Goal: Find specific page/section: Find specific page/section

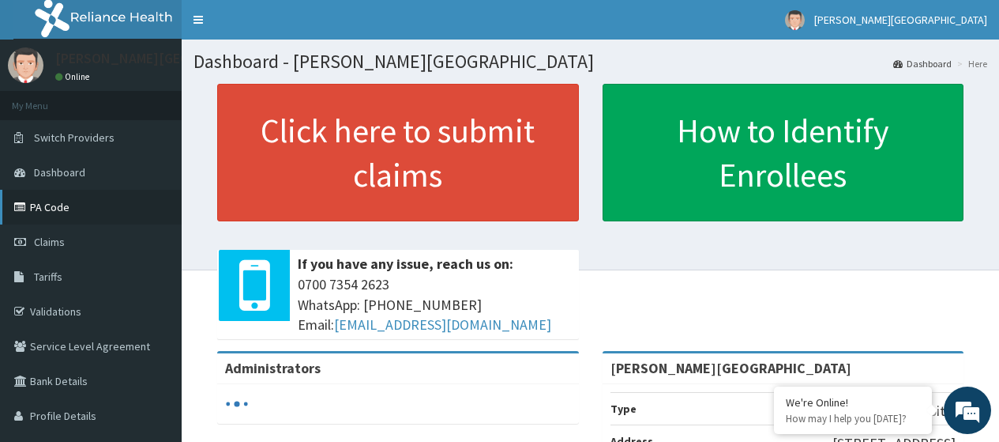
click at [58, 212] on link "PA Code" at bounding box center [91, 207] width 182 height 35
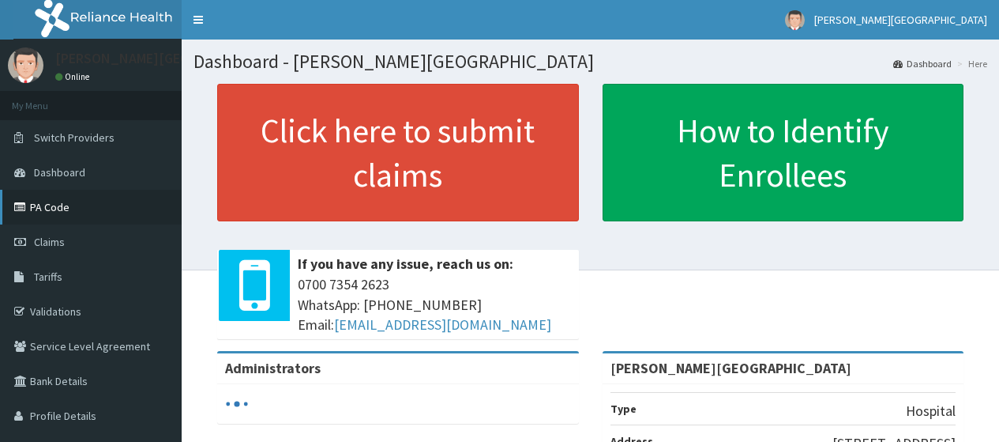
click at [73, 215] on link "PA Code" at bounding box center [91, 207] width 182 height 35
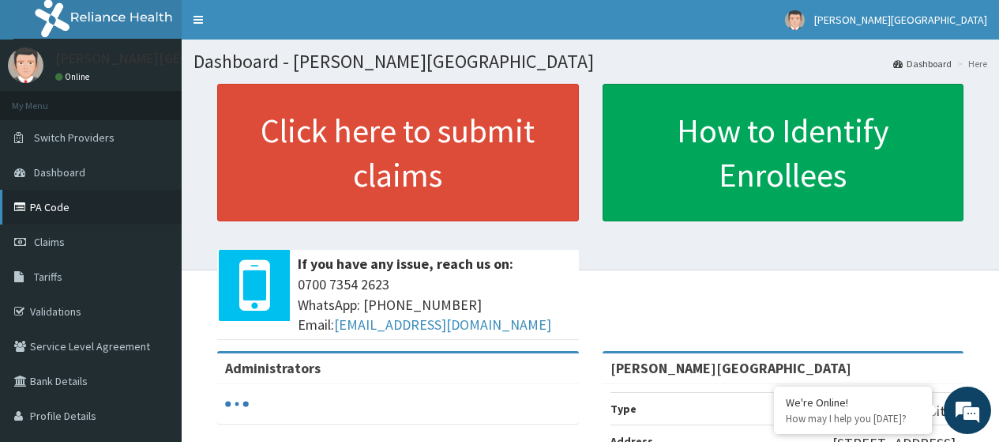
click at [66, 212] on link "PA Code" at bounding box center [91, 207] width 182 height 35
click at [44, 203] on link "PA Code" at bounding box center [91, 207] width 182 height 35
click at [47, 207] on link "PA Code" at bounding box center [91, 207] width 182 height 35
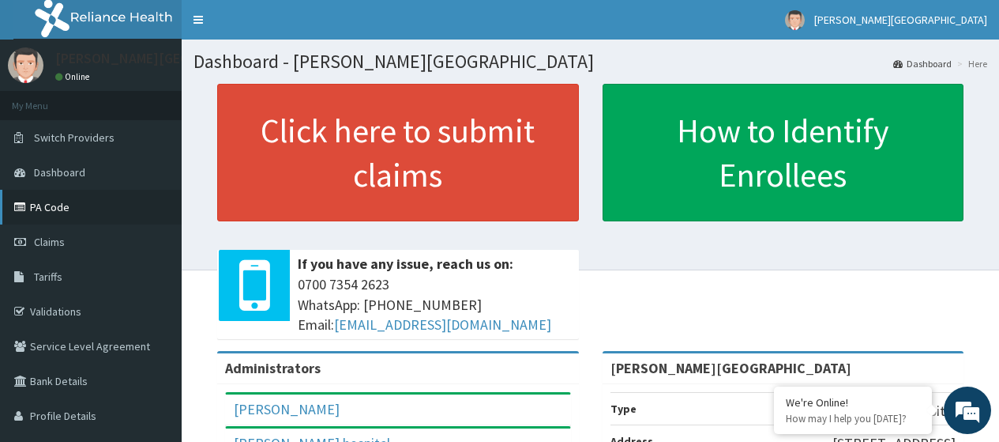
click at [59, 205] on link "PA Code" at bounding box center [91, 207] width 182 height 35
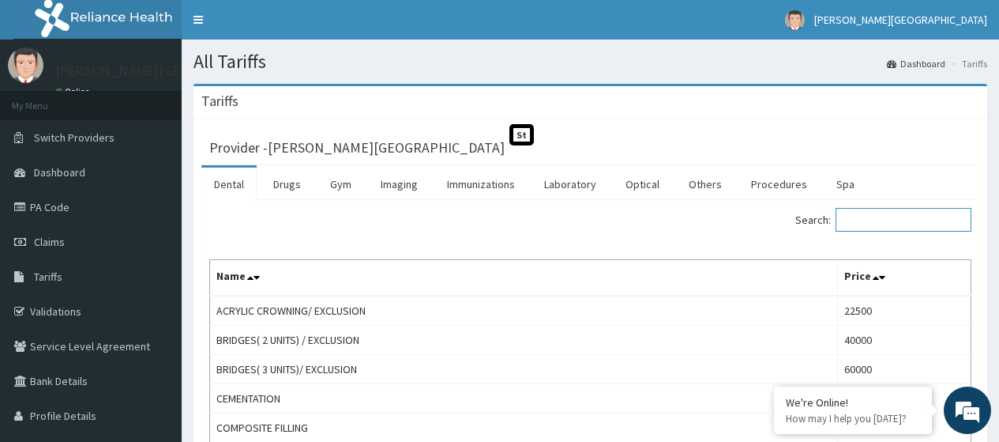
click at [892, 220] on input "Search:" at bounding box center [904, 220] width 136 height 24
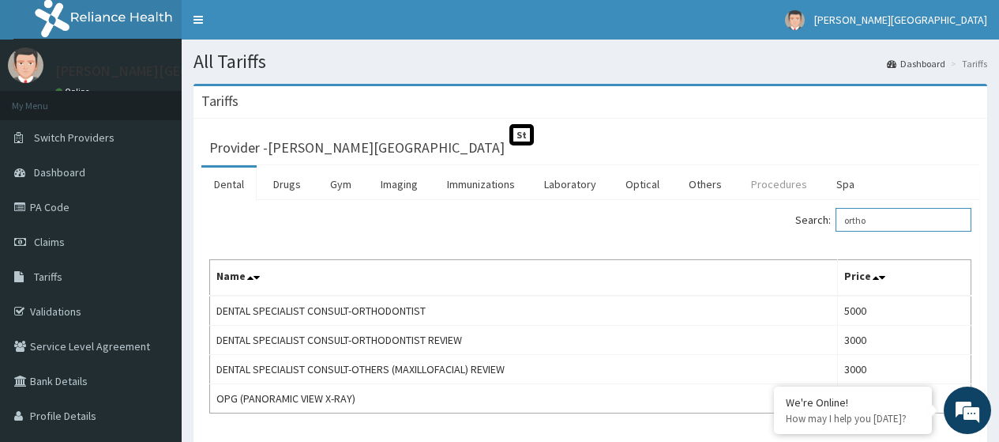
type input "ortho"
click at [754, 185] on link "Procedures" at bounding box center [778, 183] width 81 height 33
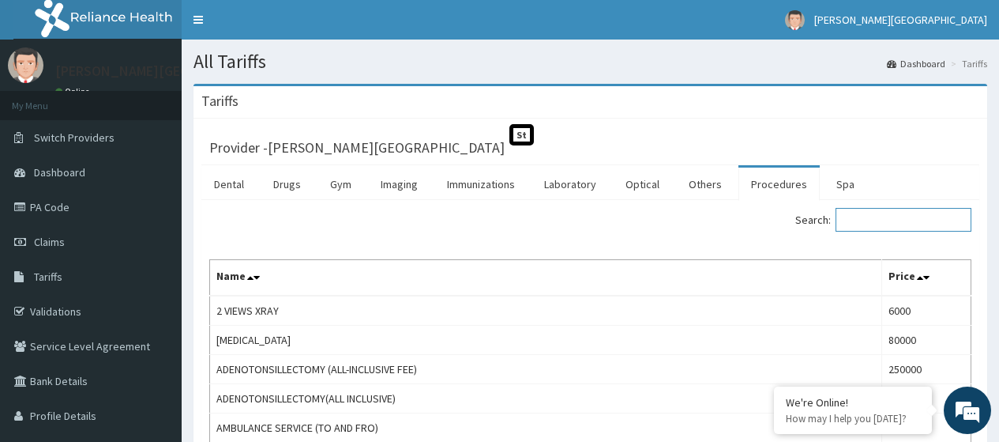
click at [881, 227] on input "Search:" at bounding box center [904, 220] width 136 height 24
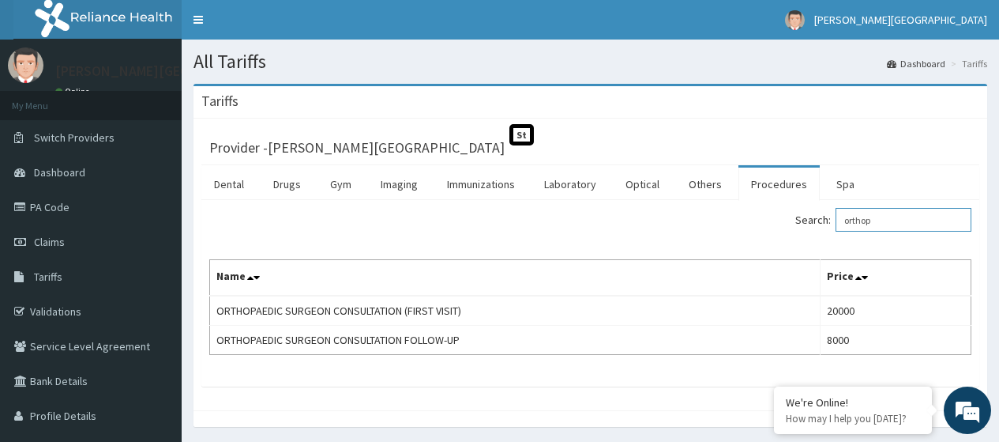
type input "orthop"
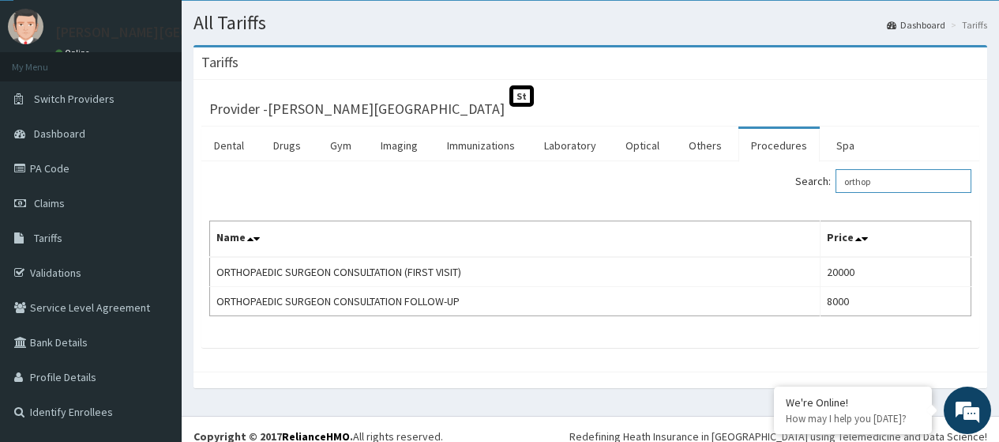
scroll to position [53, 0]
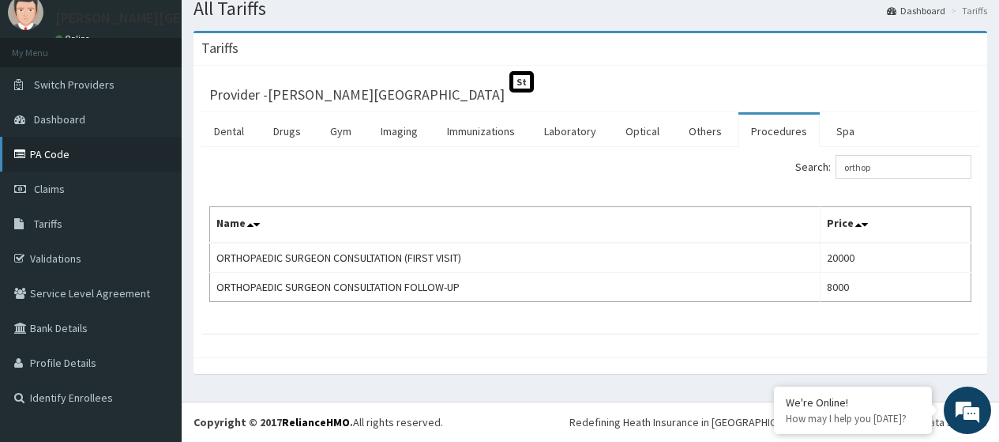
click at [58, 155] on link "PA Code" at bounding box center [91, 154] width 182 height 35
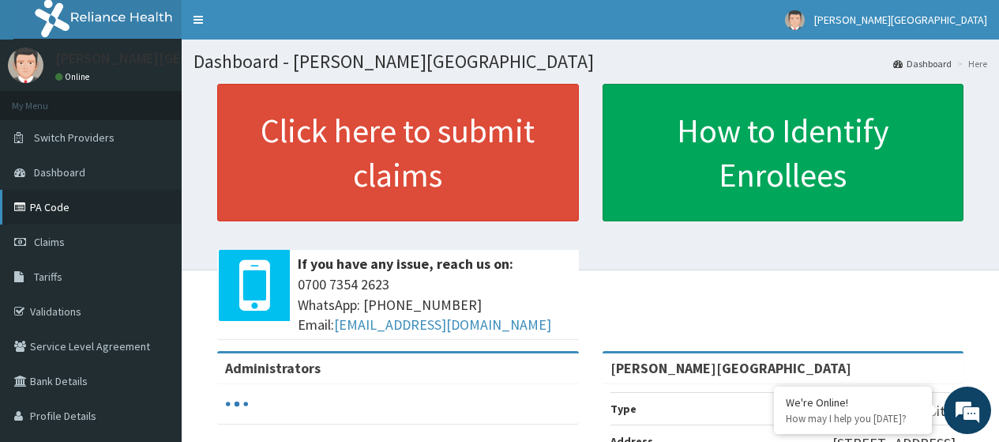
click at [45, 214] on link "PA Code" at bounding box center [91, 207] width 182 height 35
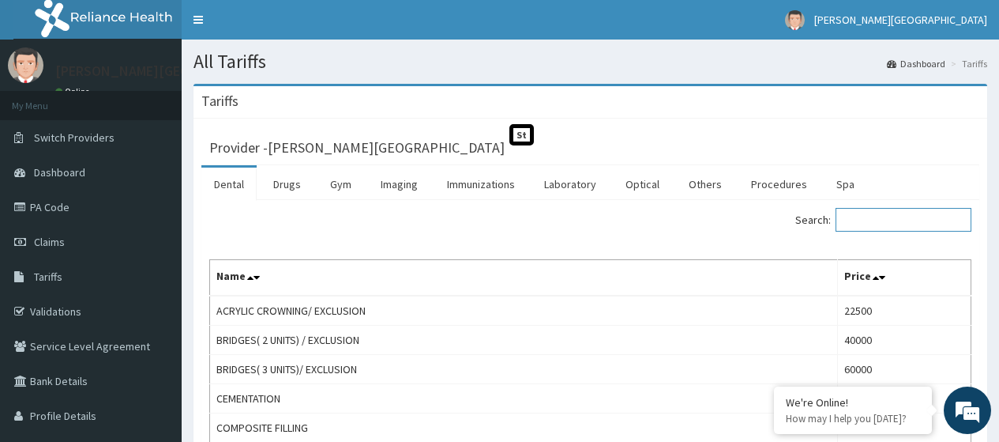
click at [879, 225] on input "Search:" at bounding box center [904, 220] width 136 height 24
type input "ent"
click at [769, 188] on link "Procedures" at bounding box center [778, 183] width 81 height 33
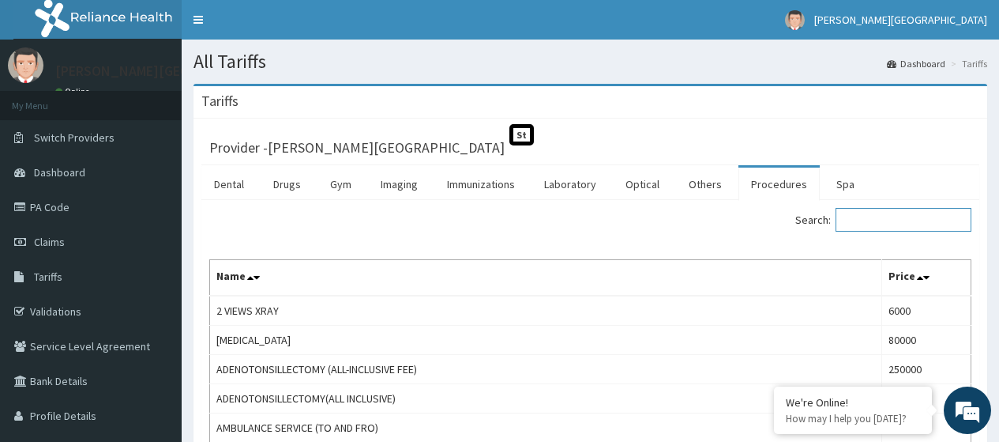
click at [870, 221] on input "Search:" at bounding box center [904, 220] width 136 height 24
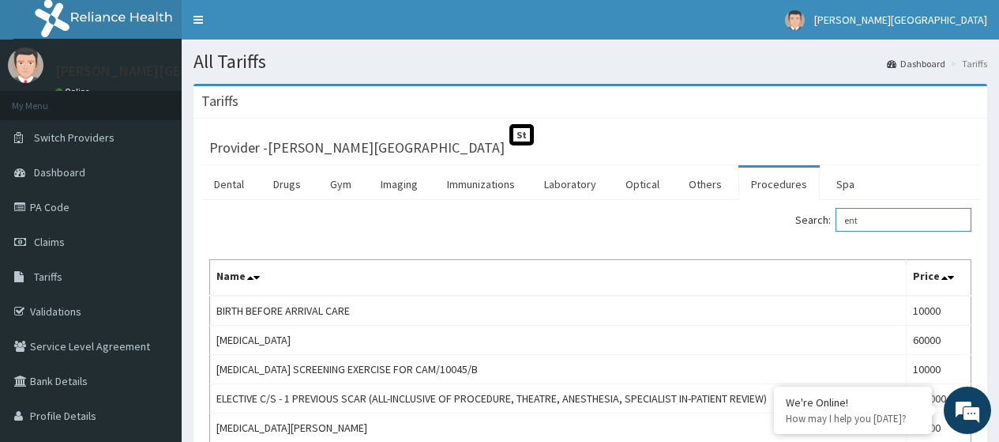
drag, startPoint x: 893, startPoint y: 222, endPoint x: 806, endPoint y: 208, distance: 88.8
click at [816, 211] on label "Search: ent" at bounding box center [883, 220] width 176 height 24
type input "consultation"
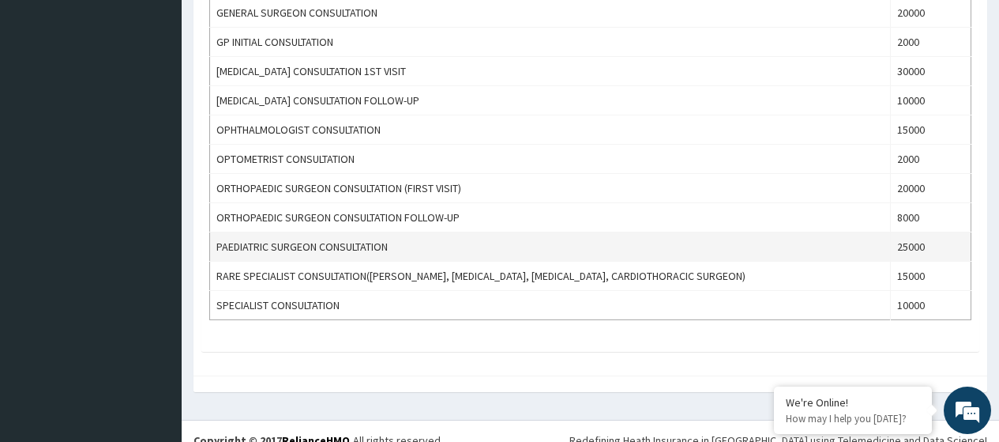
scroll to position [608, 0]
